Goal: Task Accomplishment & Management: Manage account settings

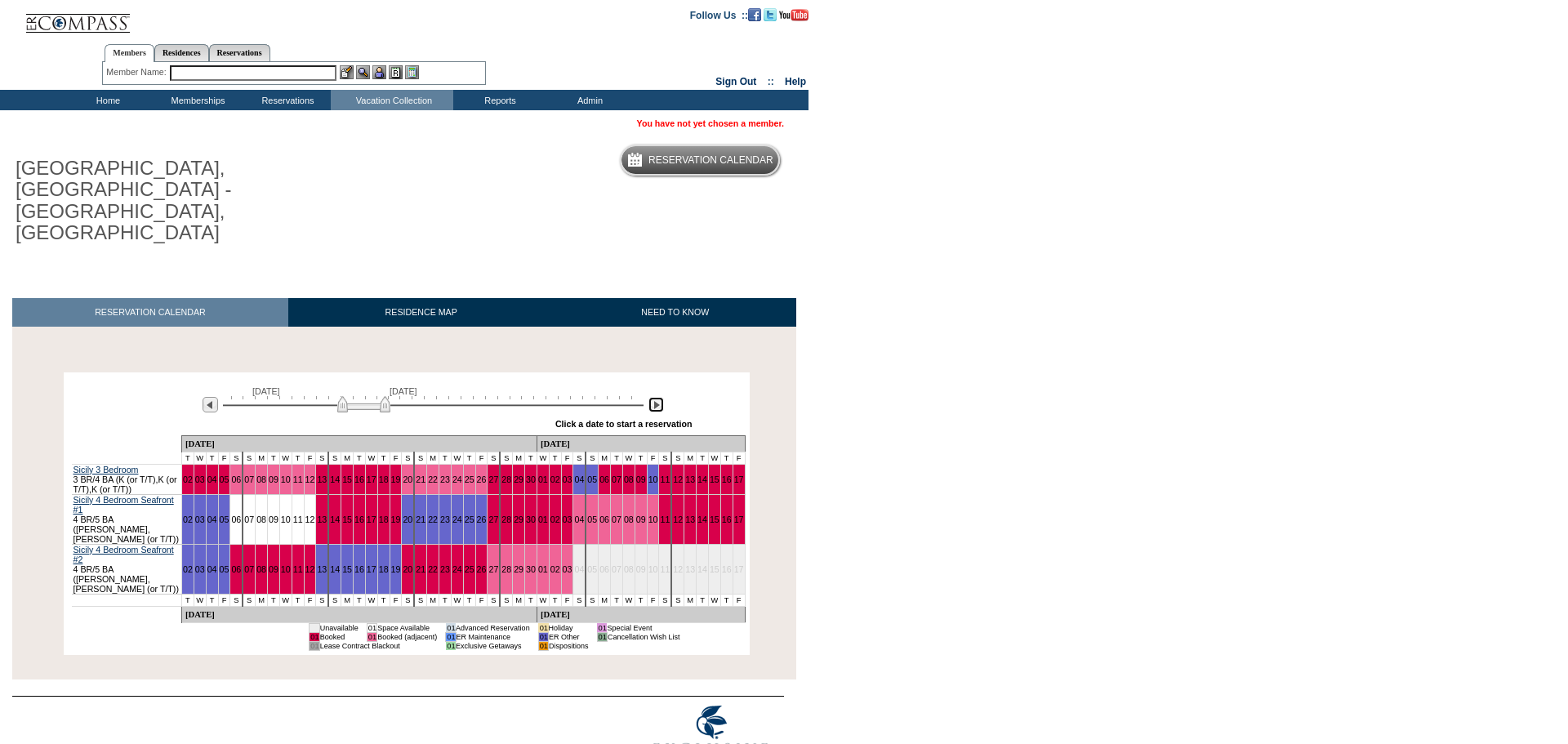
click at [662, 397] on img at bounding box center [656, 404] width 16 height 16
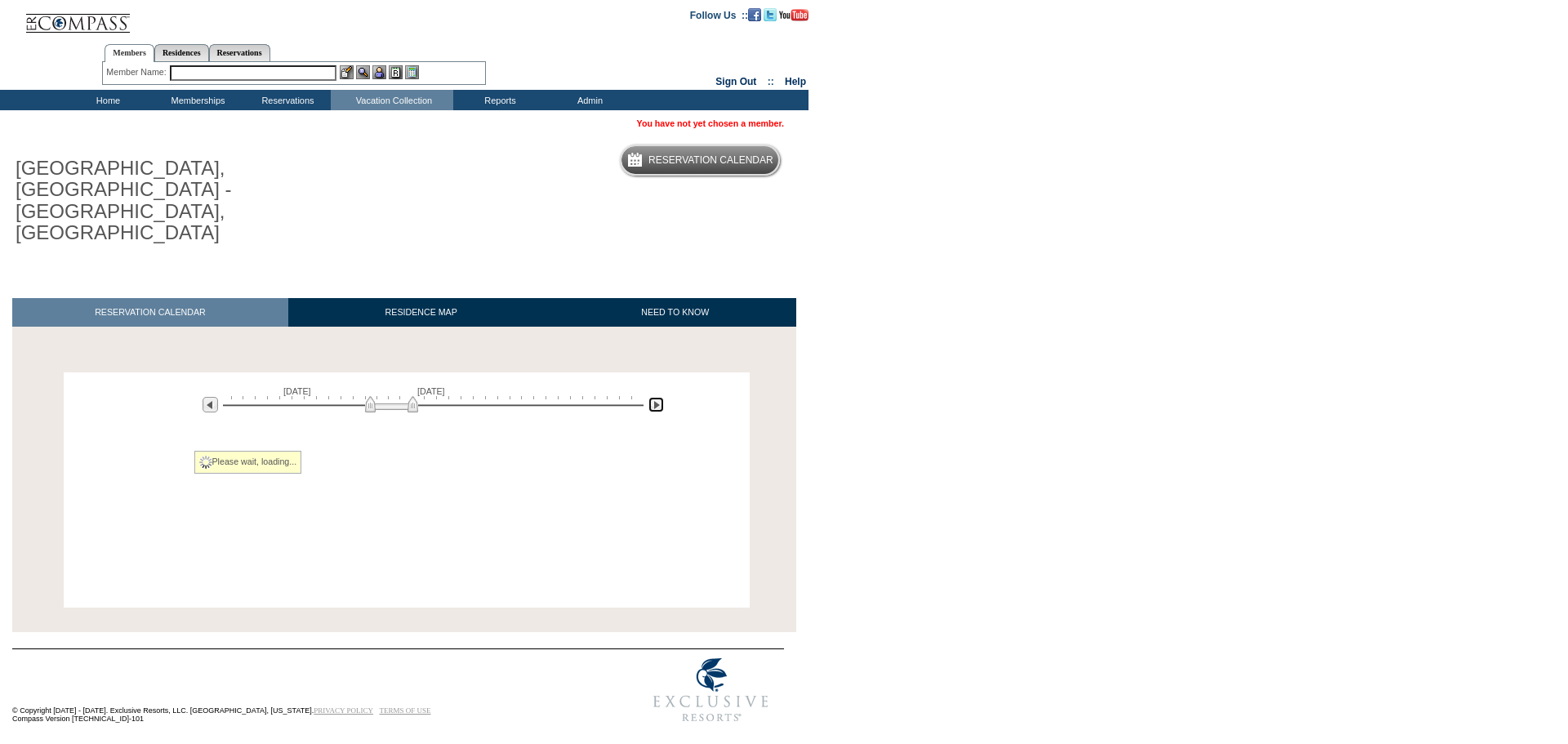
click at [662, 397] on img at bounding box center [656, 404] width 16 height 16
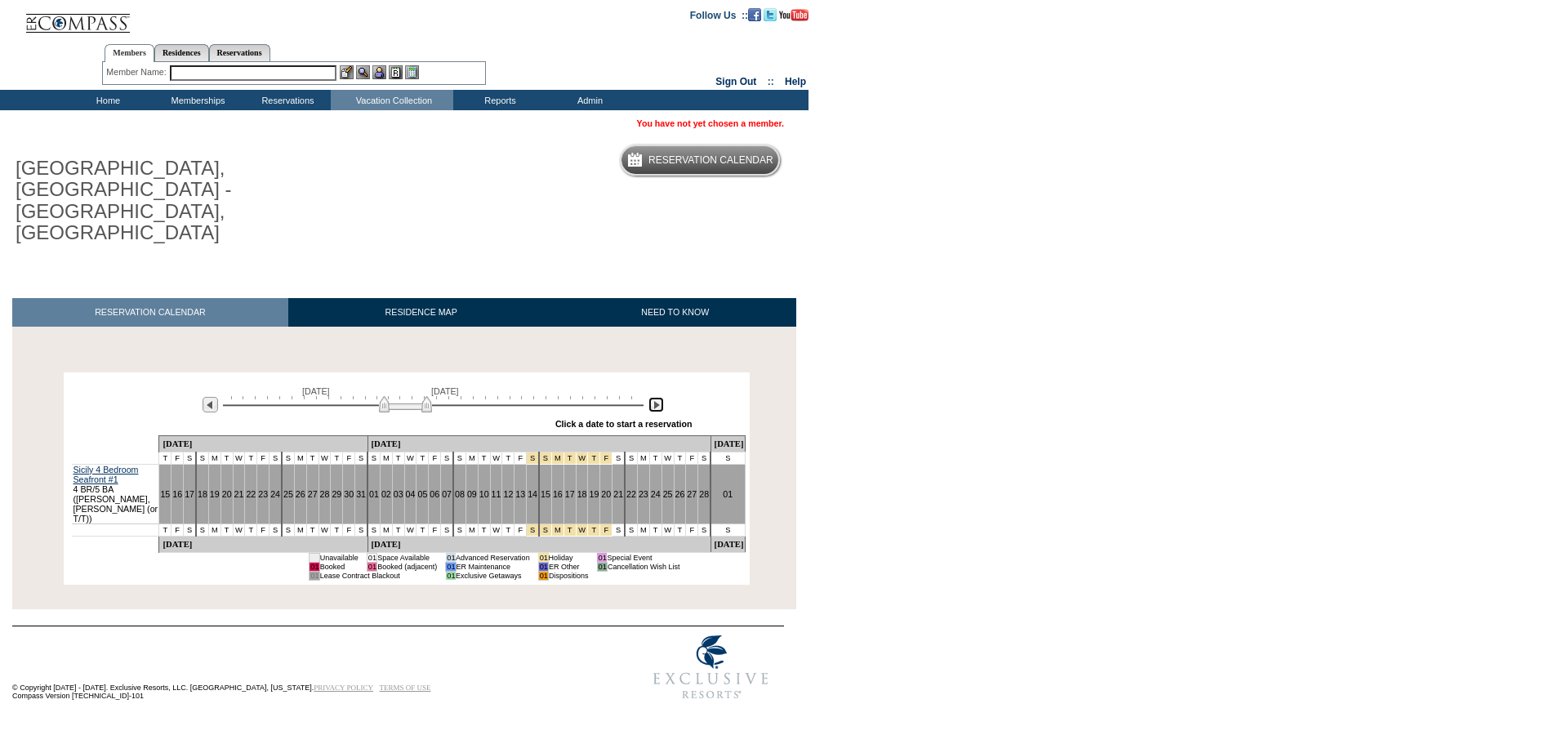
click at [662, 397] on img at bounding box center [656, 404] width 16 height 16
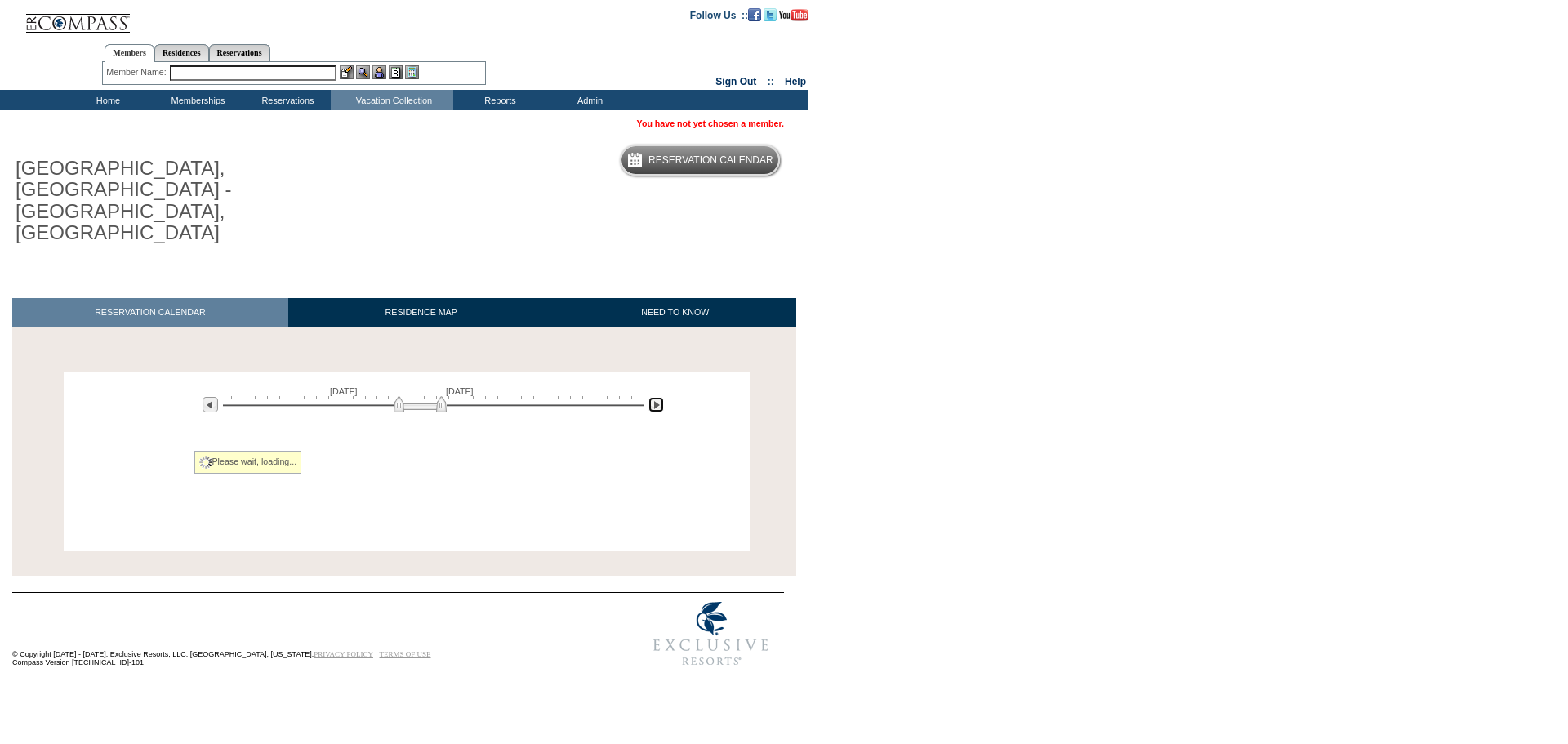
click at [662, 397] on img at bounding box center [656, 404] width 16 height 16
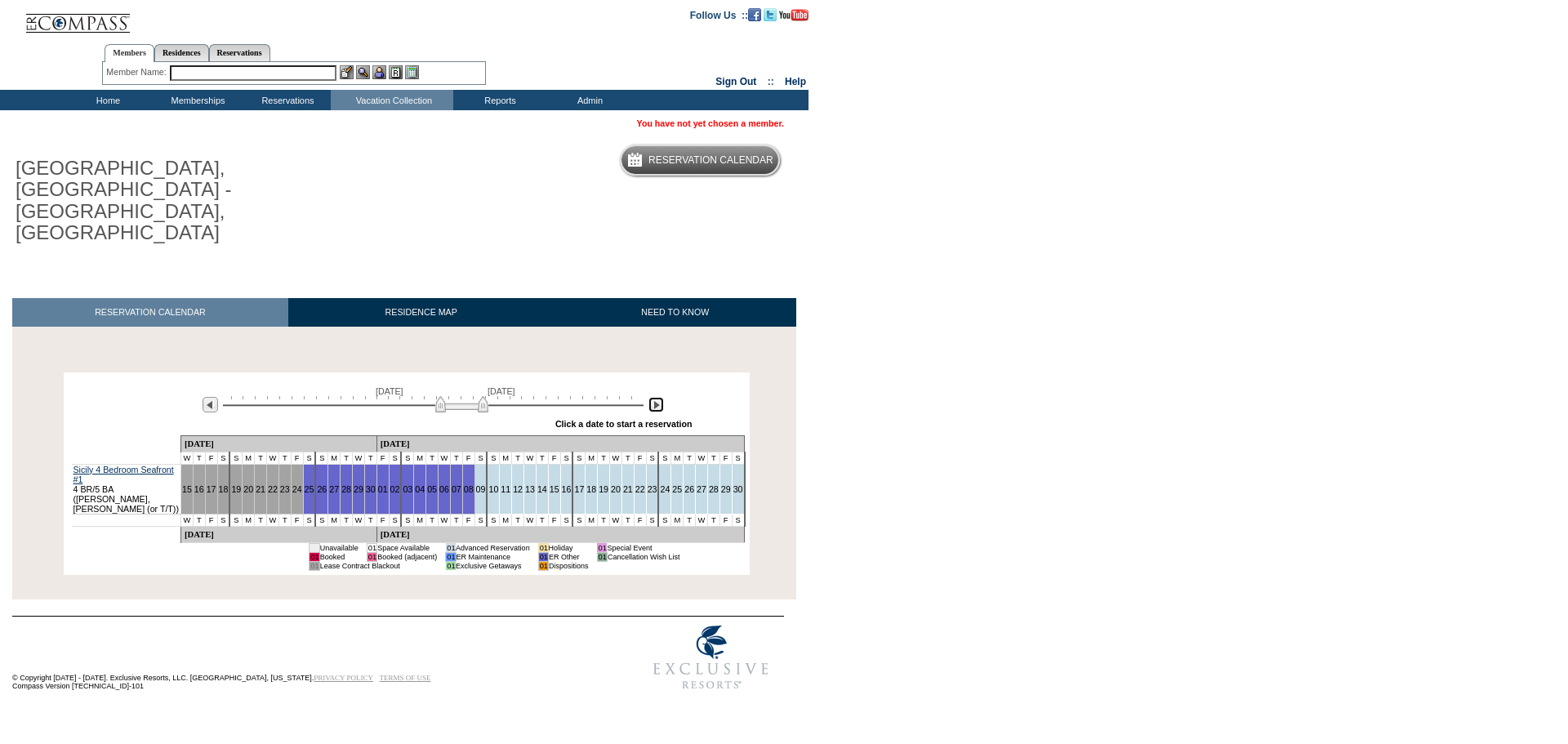
click at [662, 397] on img at bounding box center [656, 404] width 16 height 16
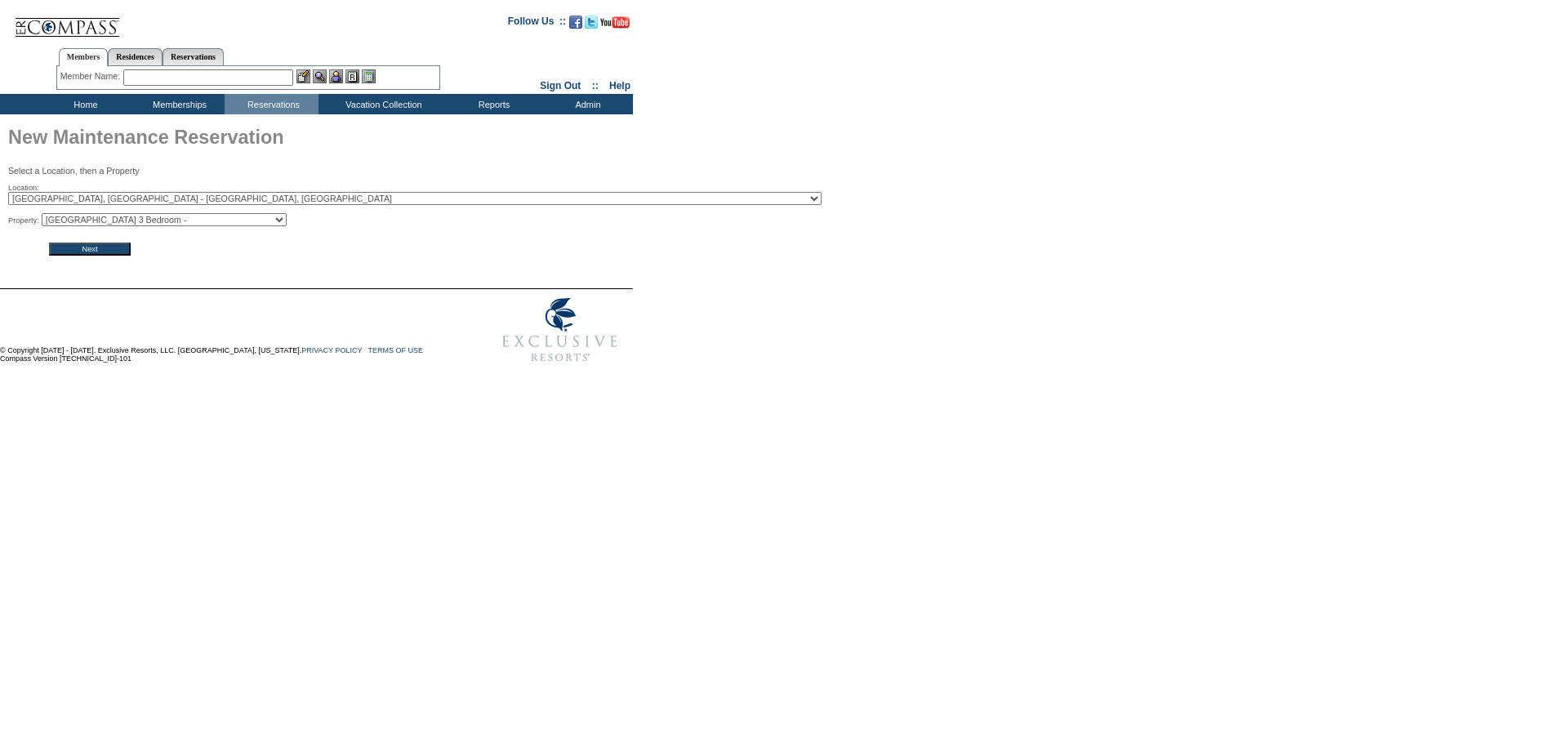
click at [168, 224] on select "Sicily 3 Bedroom - Sicily 4 Bedroom Seafront #1 - Agata 10 - Sicily 4 Bedroom S…" at bounding box center [164, 220] width 245 height 13
select select "7333"
click at [47, 215] on select "Sicily 3 Bedroom - Sicily 4 Bedroom Seafront #1 - Agata 10 - Sicily 4 Bedroom S…" at bounding box center [164, 220] width 245 height 13
click at [87, 251] on input "Next" at bounding box center [90, 249] width 82 height 13
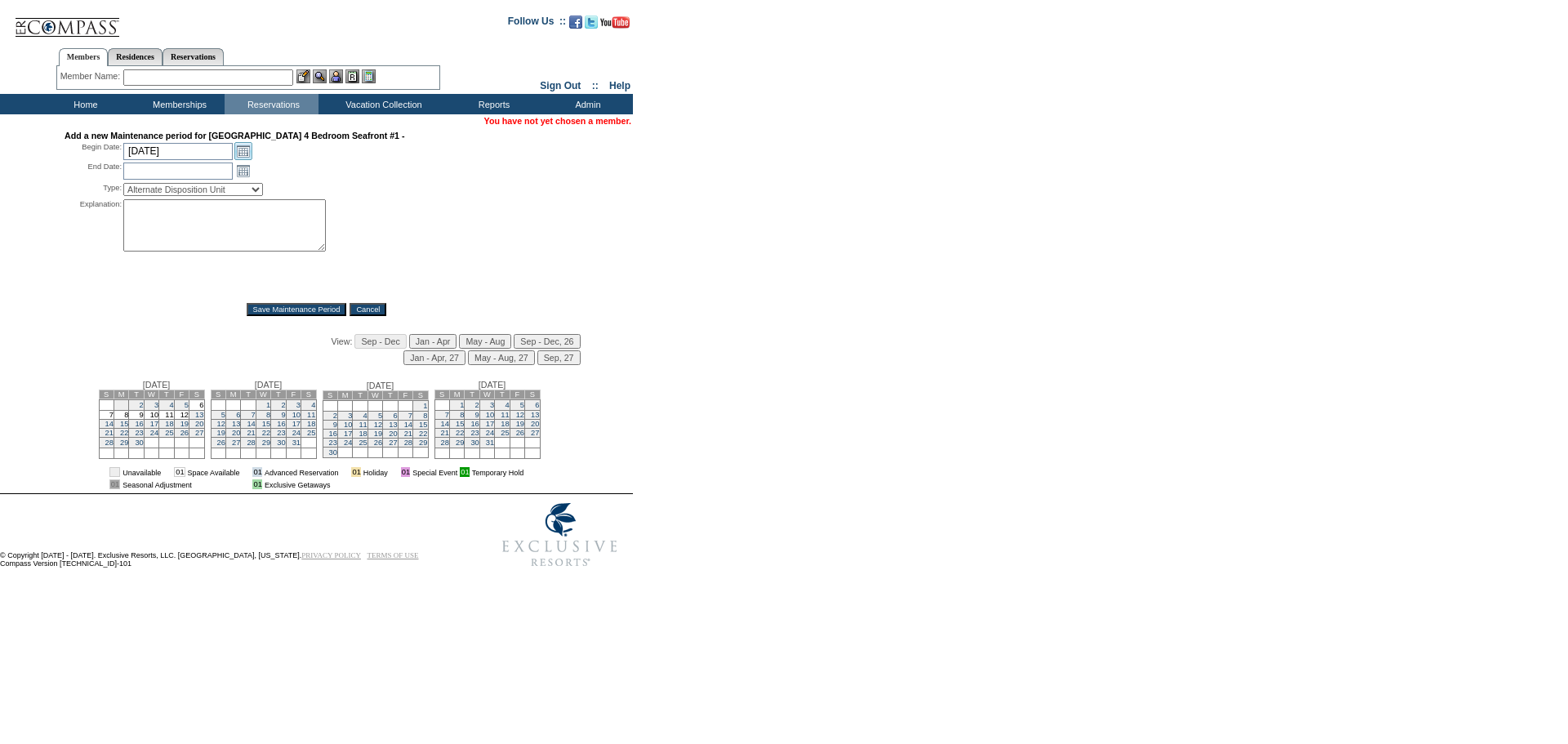
click at [235, 152] on link "Open the calendar popup." at bounding box center [244, 151] width 18 height 18
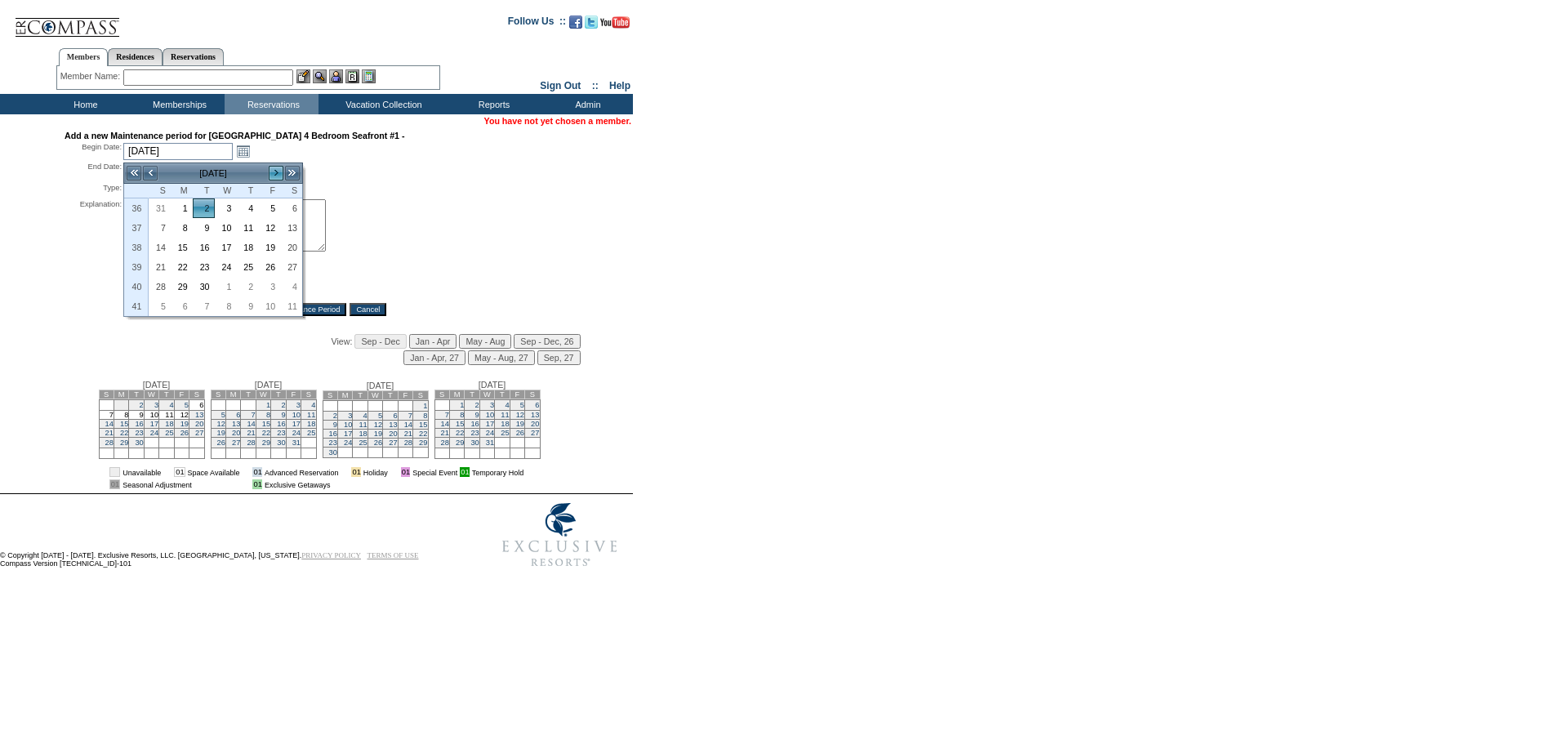
click at [271, 170] on link ">" at bounding box center [276, 174] width 17 height 17
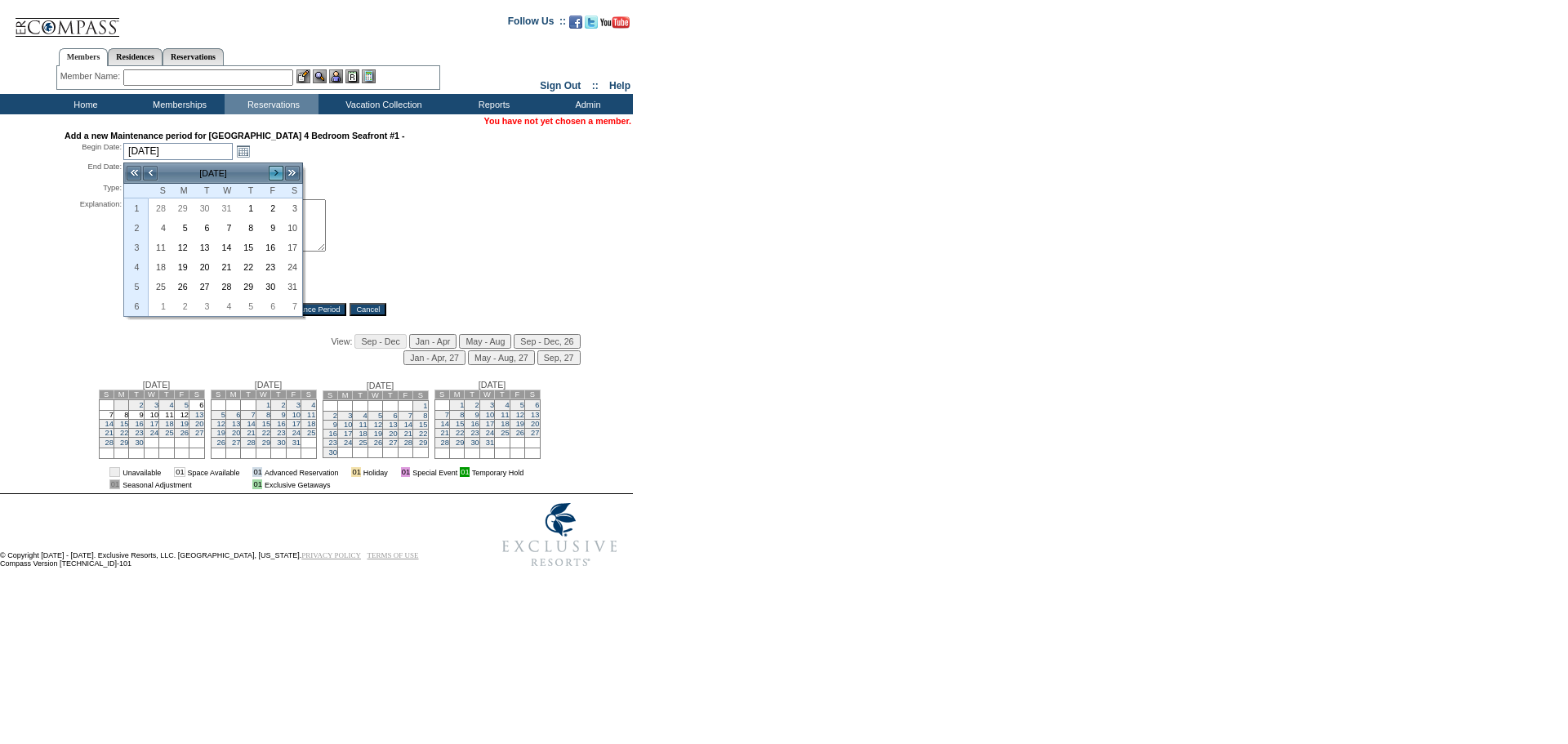
click at [271, 170] on link ">" at bounding box center [276, 174] width 17 height 17
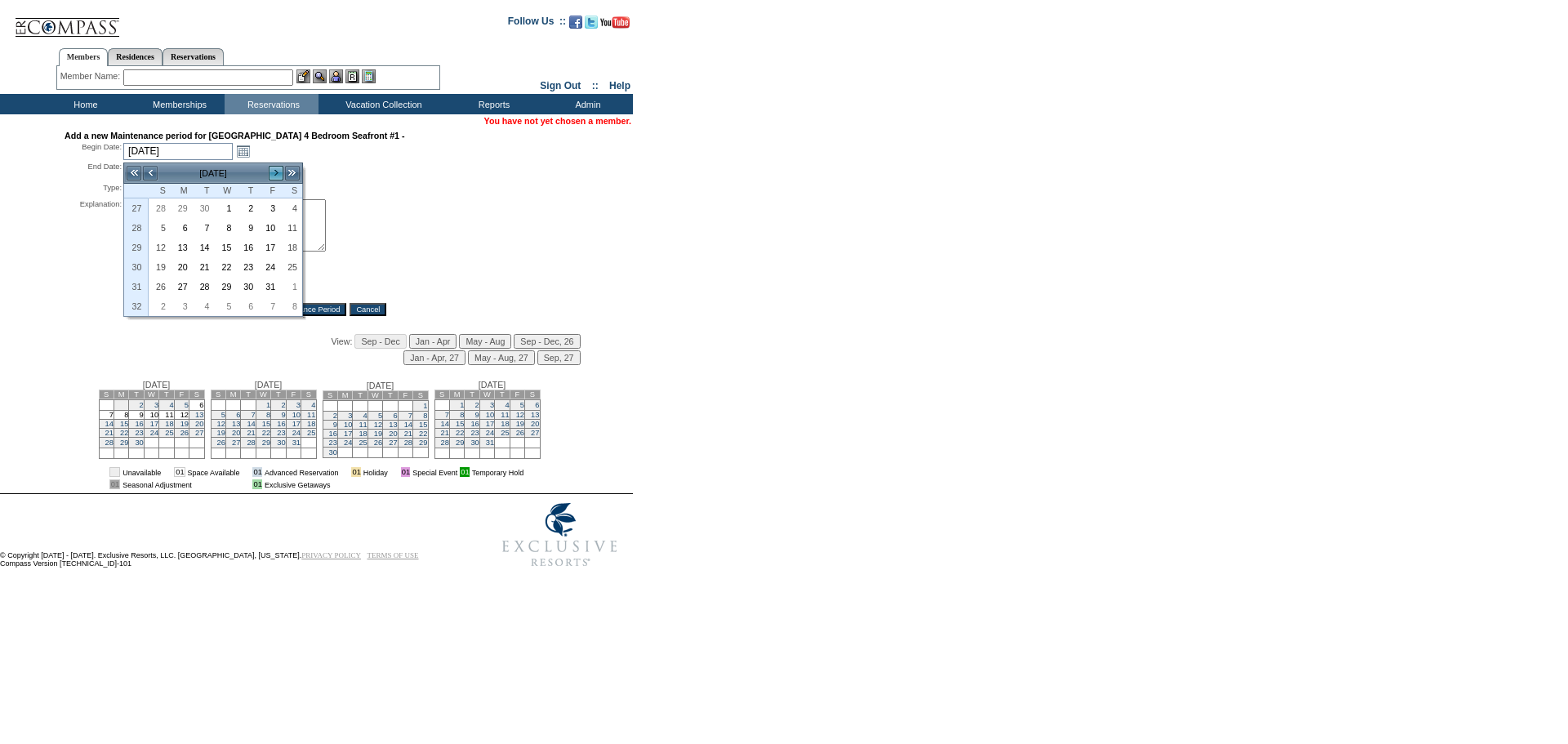
click at [271, 170] on link ">" at bounding box center [276, 174] width 17 height 17
click at [292, 225] on link "12" at bounding box center [291, 228] width 20 height 18
type input "2026-09-12"
type input "2026-09-13"
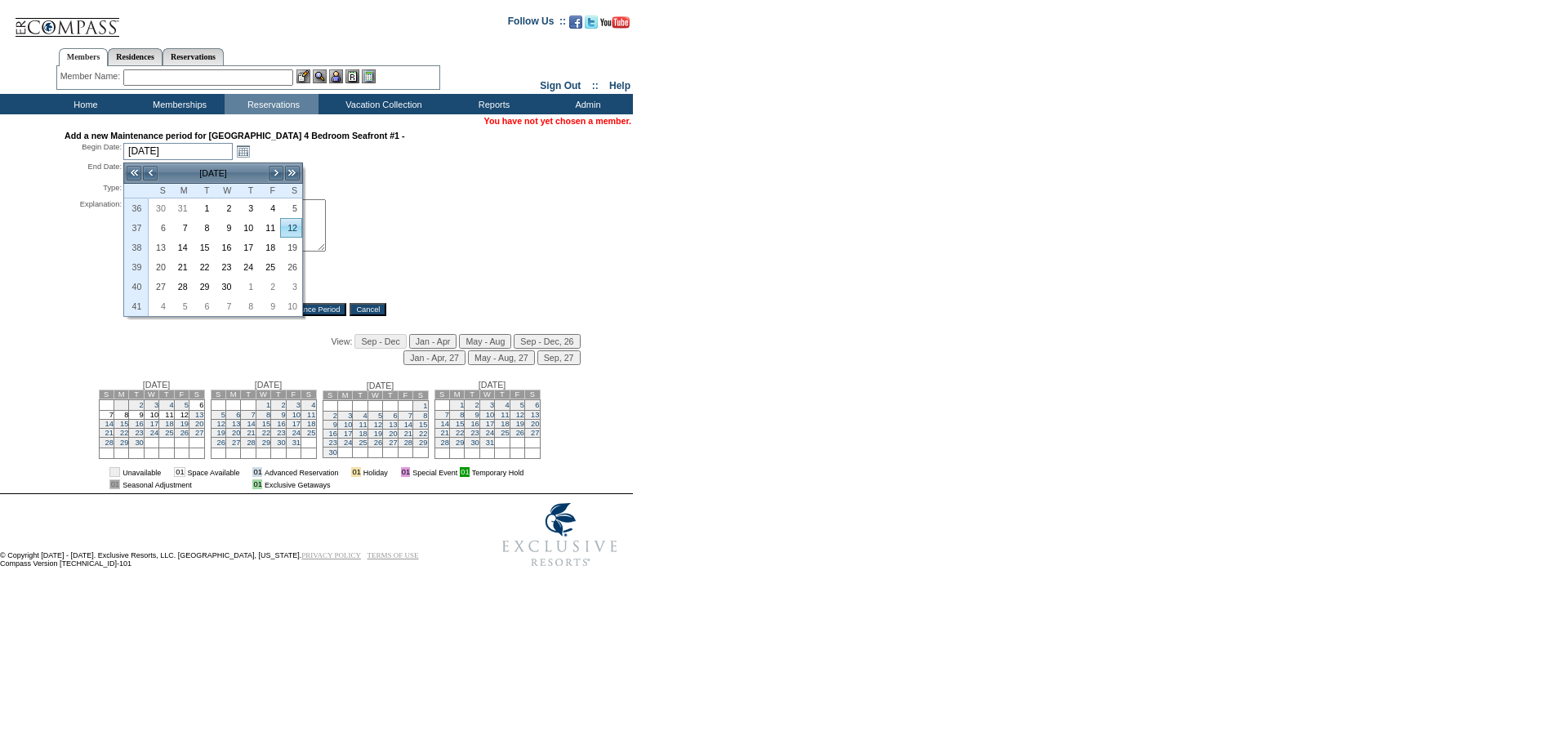
type input "9/12/2026"
type input "9/13/2026"
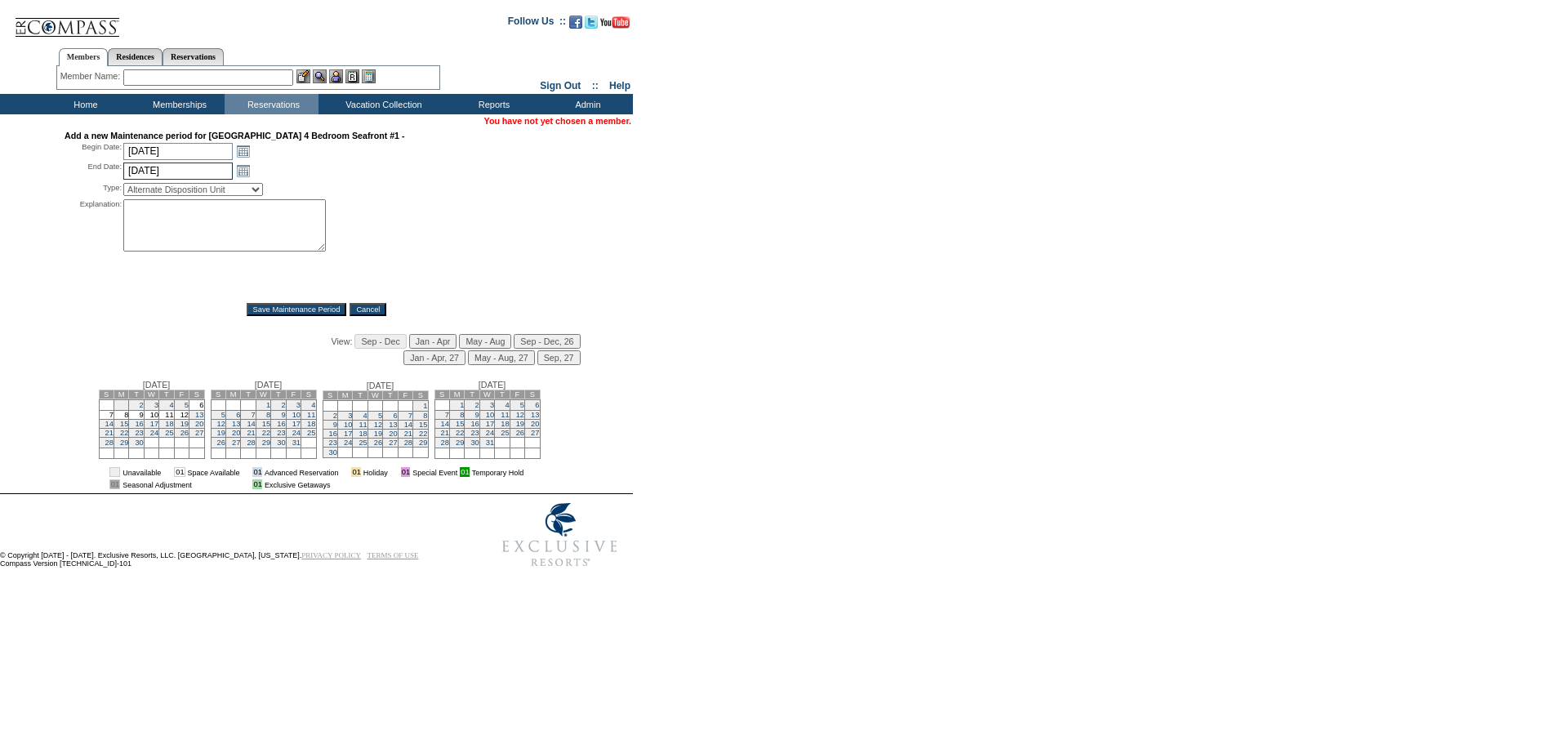
click at [225, 176] on input "9/13/2026" at bounding box center [178, 171] width 109 height 18
click at [241, 174] on link "Open the calendar popup." at bounding box center [244, 171] width 18 height 18
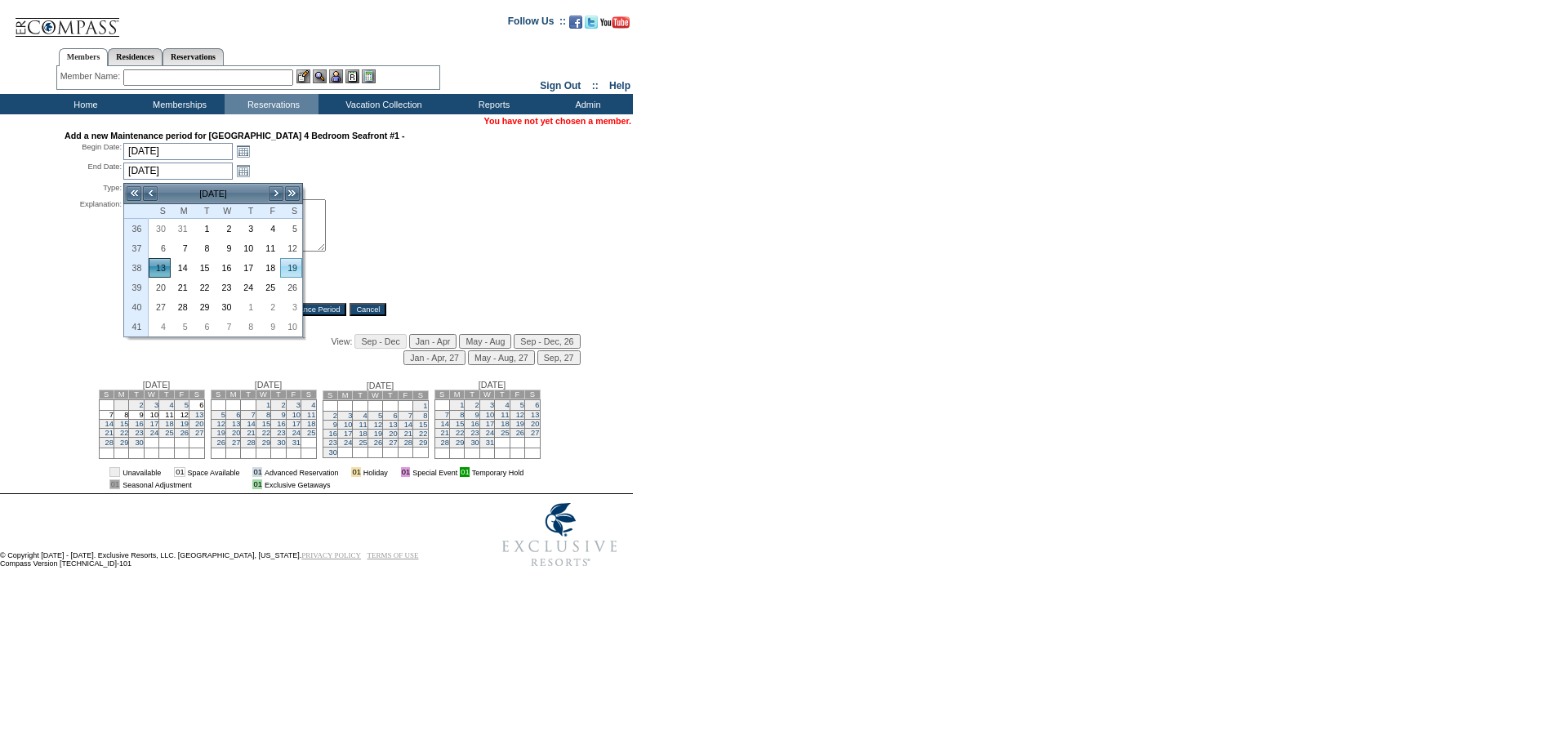
click at [295, 266] on link "19" at bounding box center [291, 268] width 20 height 18
type input "2026-09-19"
type input "9/19/2026"
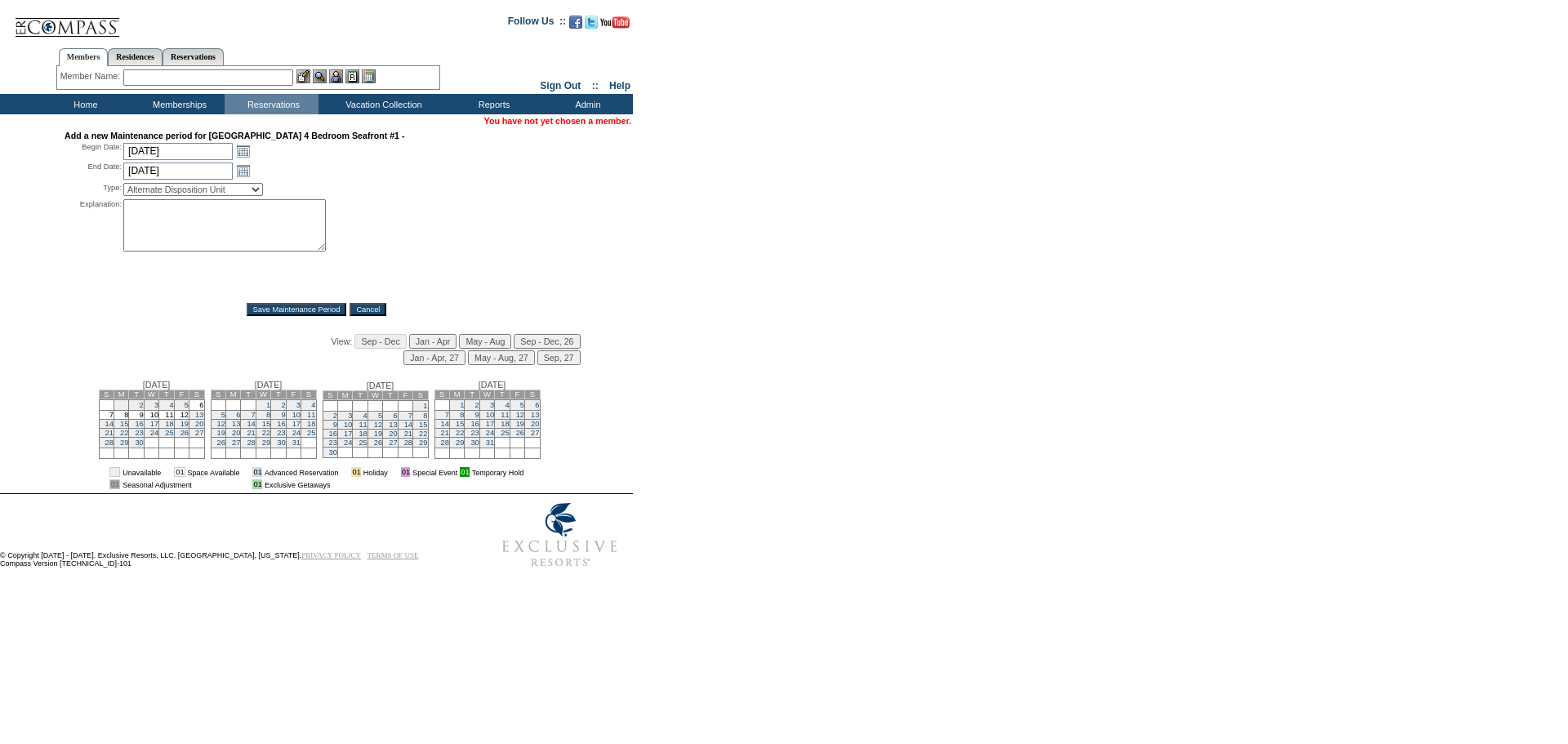
click at [219, 191] on select "Alternate Disposition Unit Business Hold Disposition Exclusive Alliance Partner…" at bounding box center [193, 190] width 139 height 13
select select "PropMaintBusinessHold"
click at [124, 186] on select "Alternate Disposition Unit Business Hold Disposition Exclusive Alliance Partner…" at bounding box center [193, 190] width 139 height 13
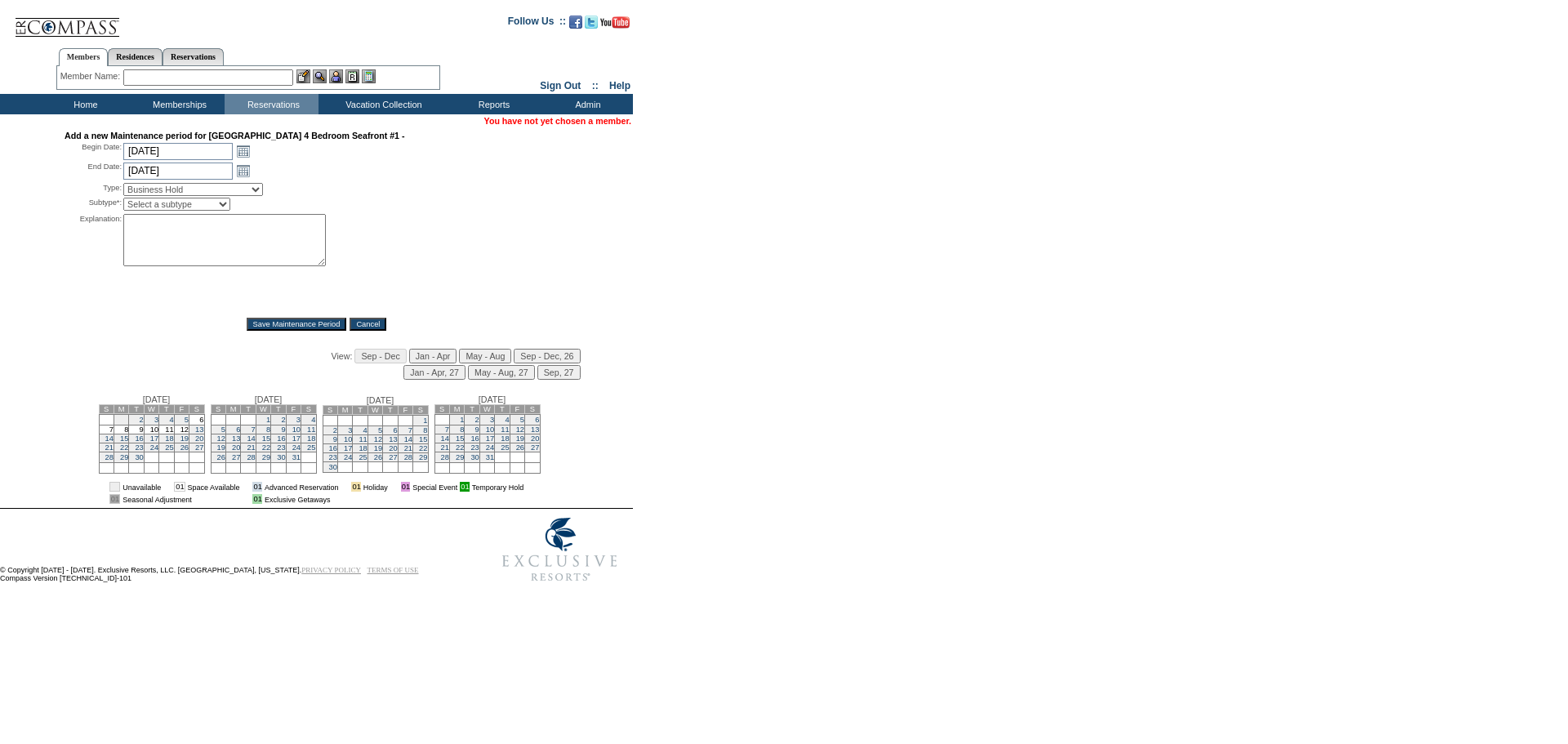
click at [175, 210] on select "Select a subtype Business Hold Pending Prospect Hold" at bounding box center [177, 205] width 107 height 13
select select "PropMaintBusinessHold-BusinessHold"
click at [124, 202] on select "Select a subtype Business Hold Pending Prospect Hold" at bounding box center [177, 205] width 107 height 13
click at [157, 234] on textarea at bounding box center [225, 240] width 203 height 53
type textarea "OI: Taylor is asking for this"
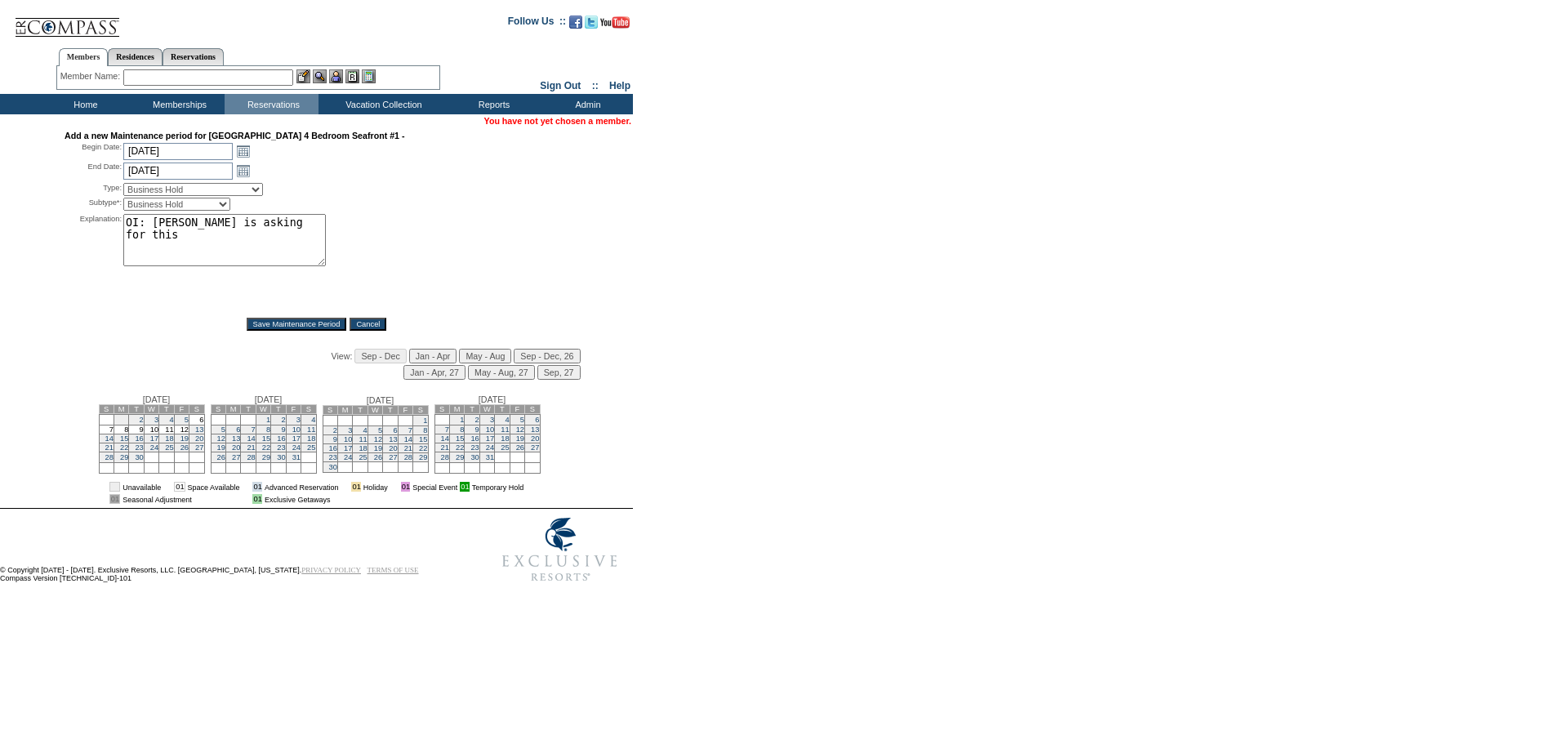
click at [283, 328] on input "Save Maintenance Period" at bounding box center [296, 324] width 100 height 13
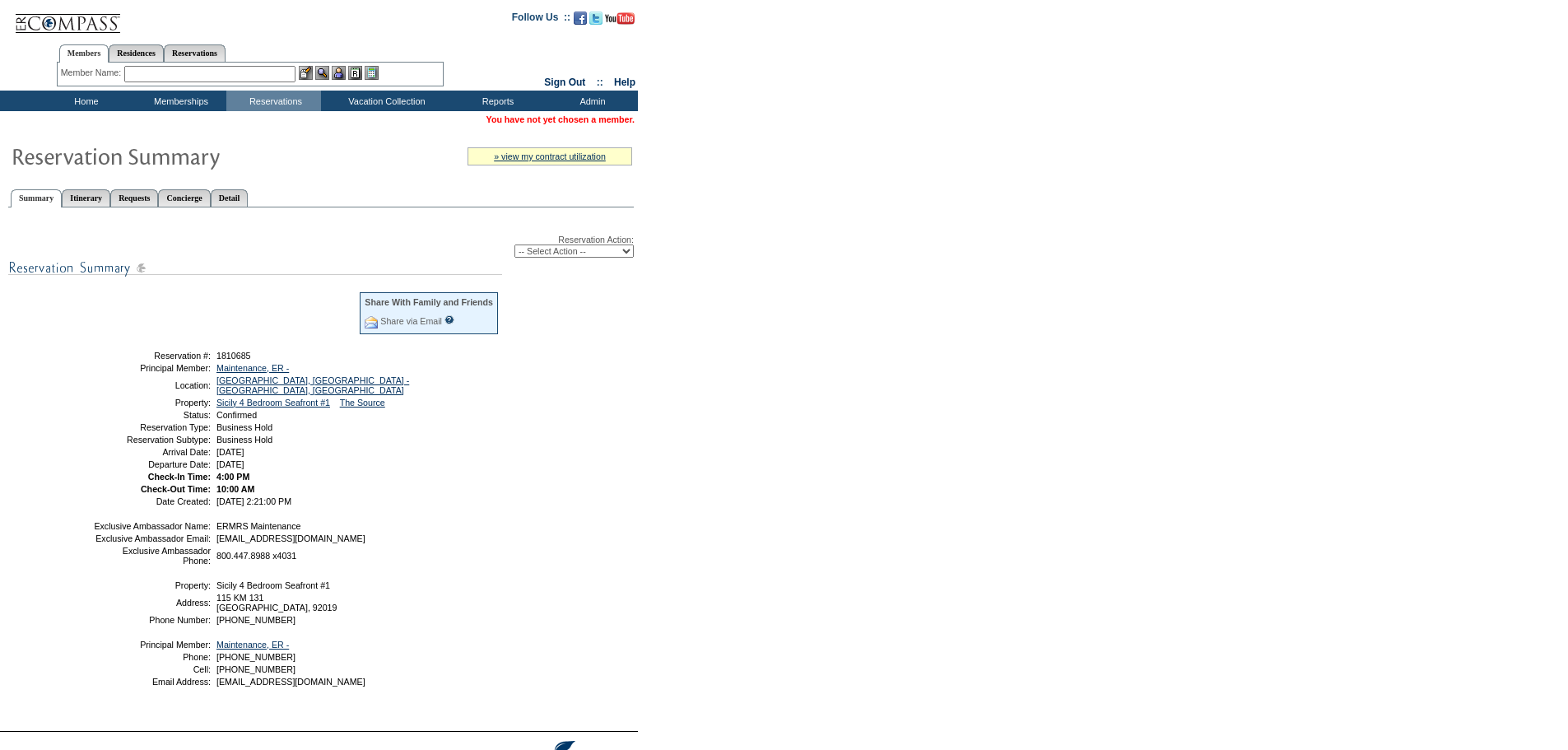
click at [546, 253] on select "-- Select Action -- Modify Reservation Dates Modify Reservation Cost Modify Occ…" at bounding box center [574, 251] width 120 height 13
select select "ChangeCost"
click at [514, 247] on select "-- Select Action -- Modify Reservation Dates Modify Reservation Cost Modify Occ…" at bounding box center [574, 251] width 120 height 13
